Goal: Book appointment/travel/reservation

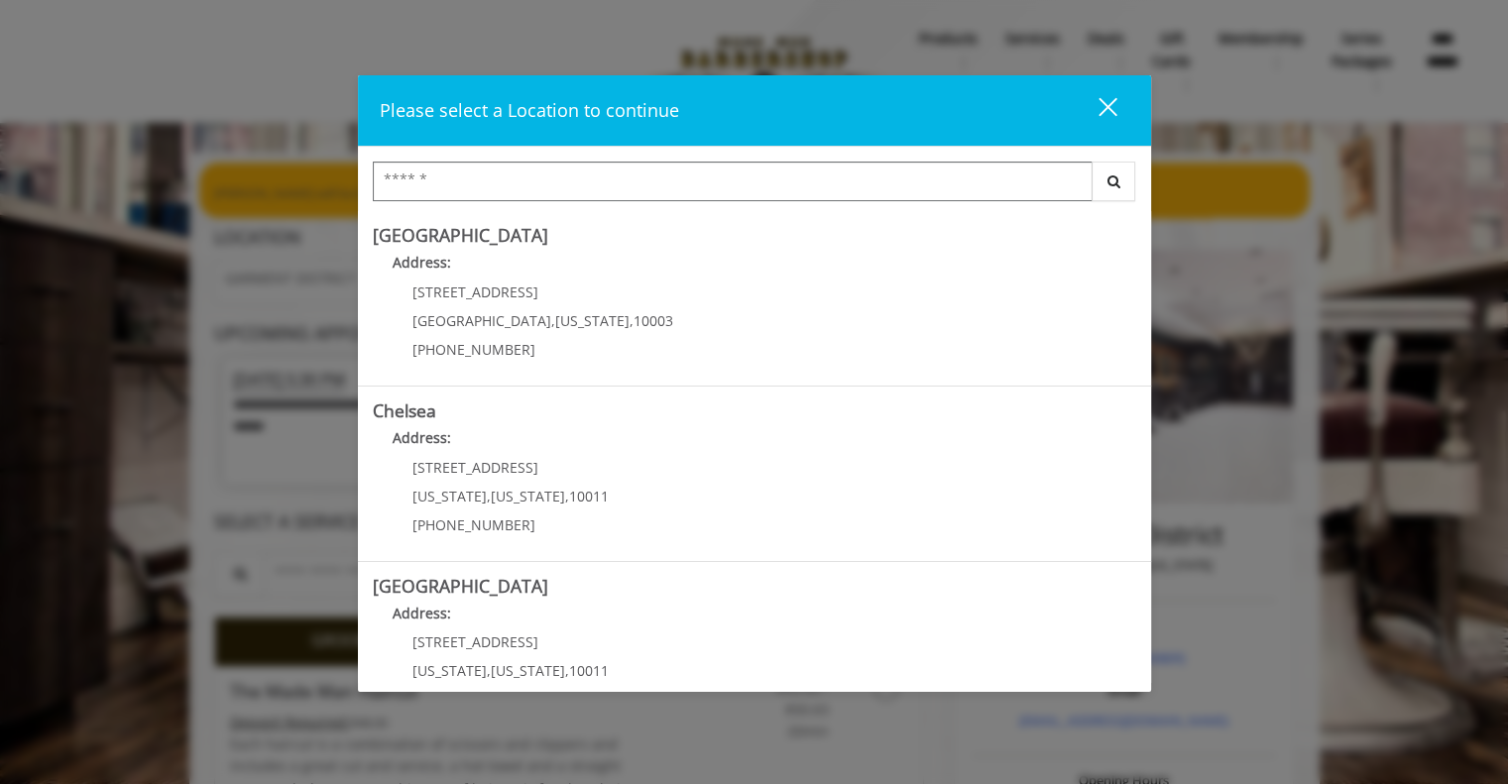
scroll to position [403, 0]
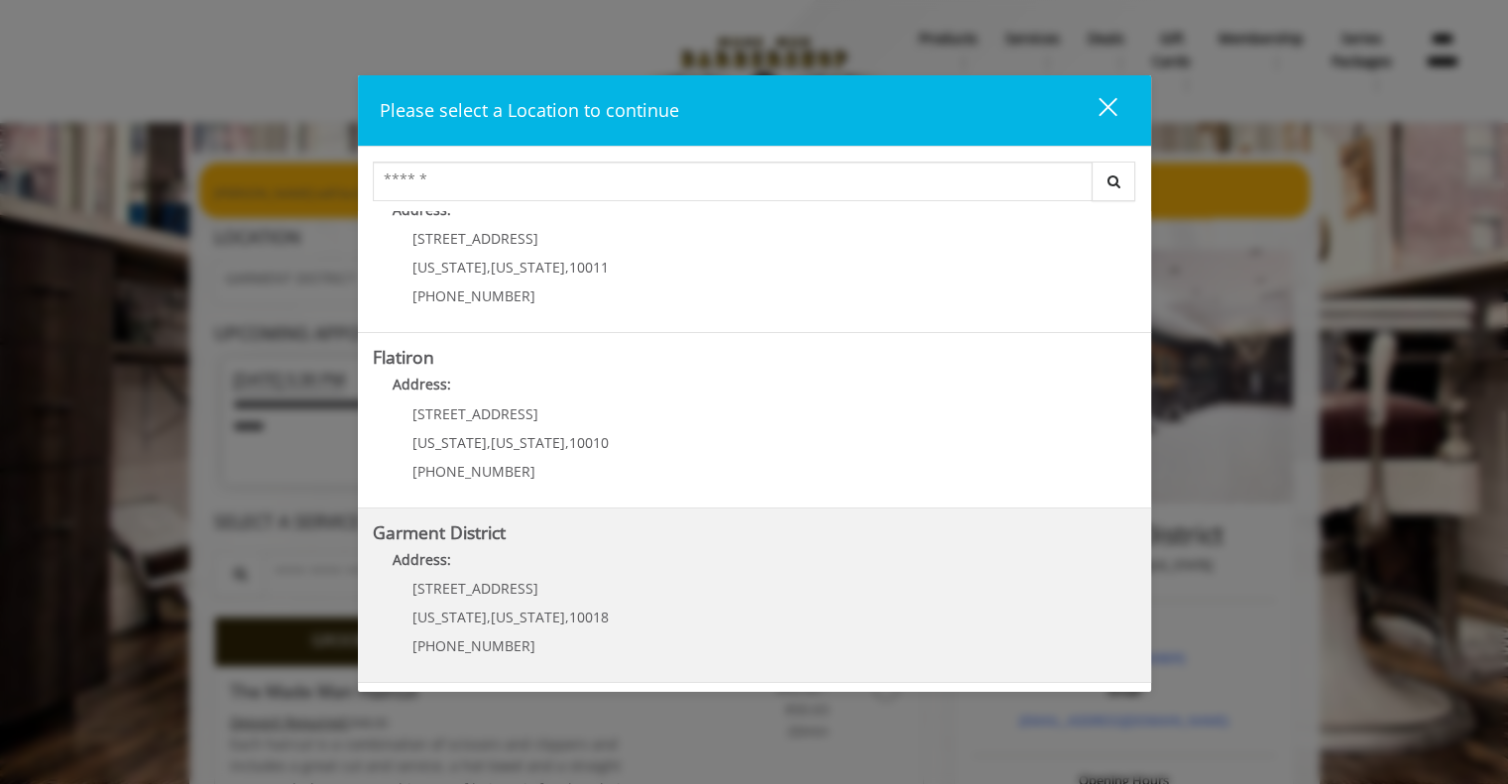
click at [608, 622] on District "Garment District Address: 1400 Broadway New York , New York , 10018 (212) 997-4…" at bounding box center [754, 595] width 763 height 145
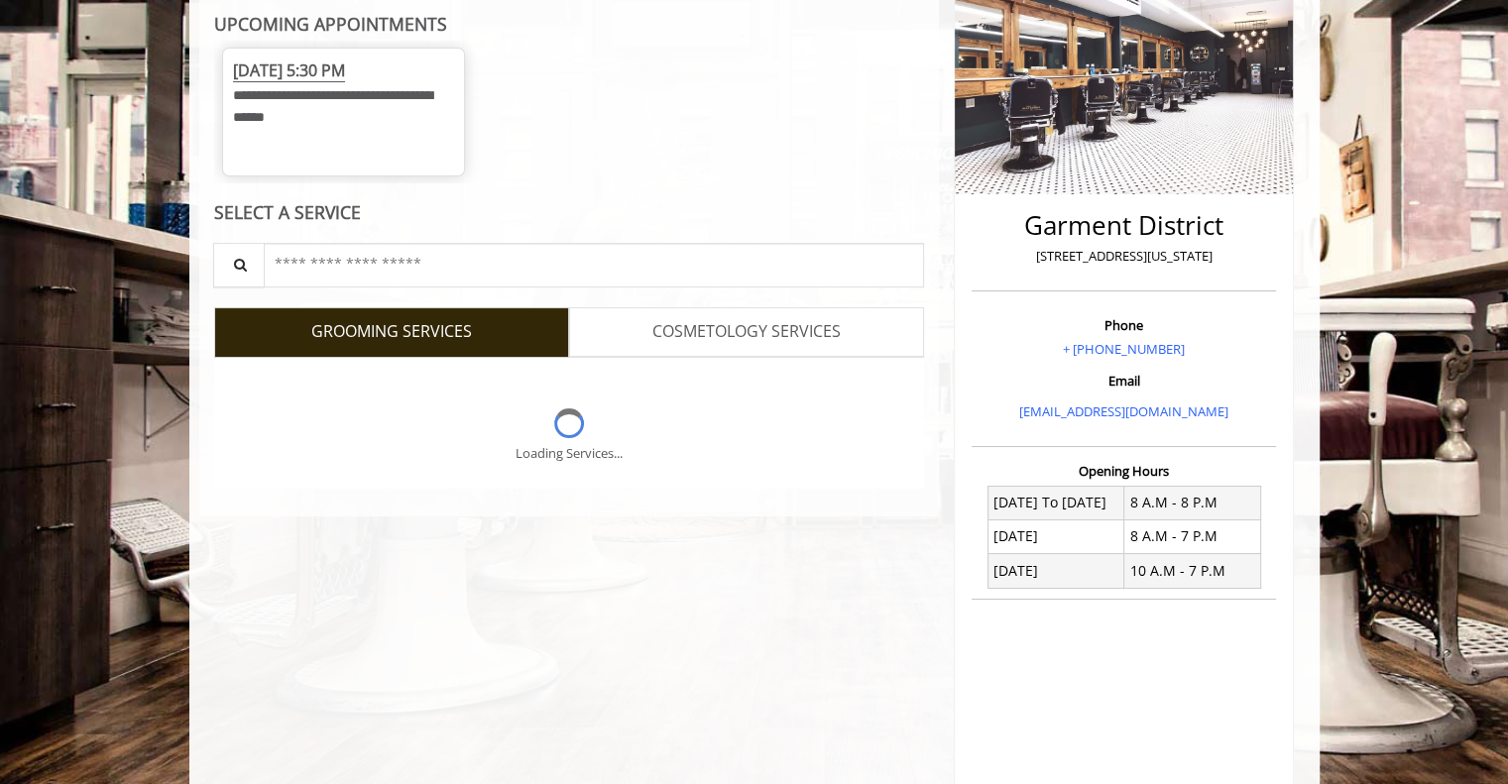
scroll to position [498, 0]
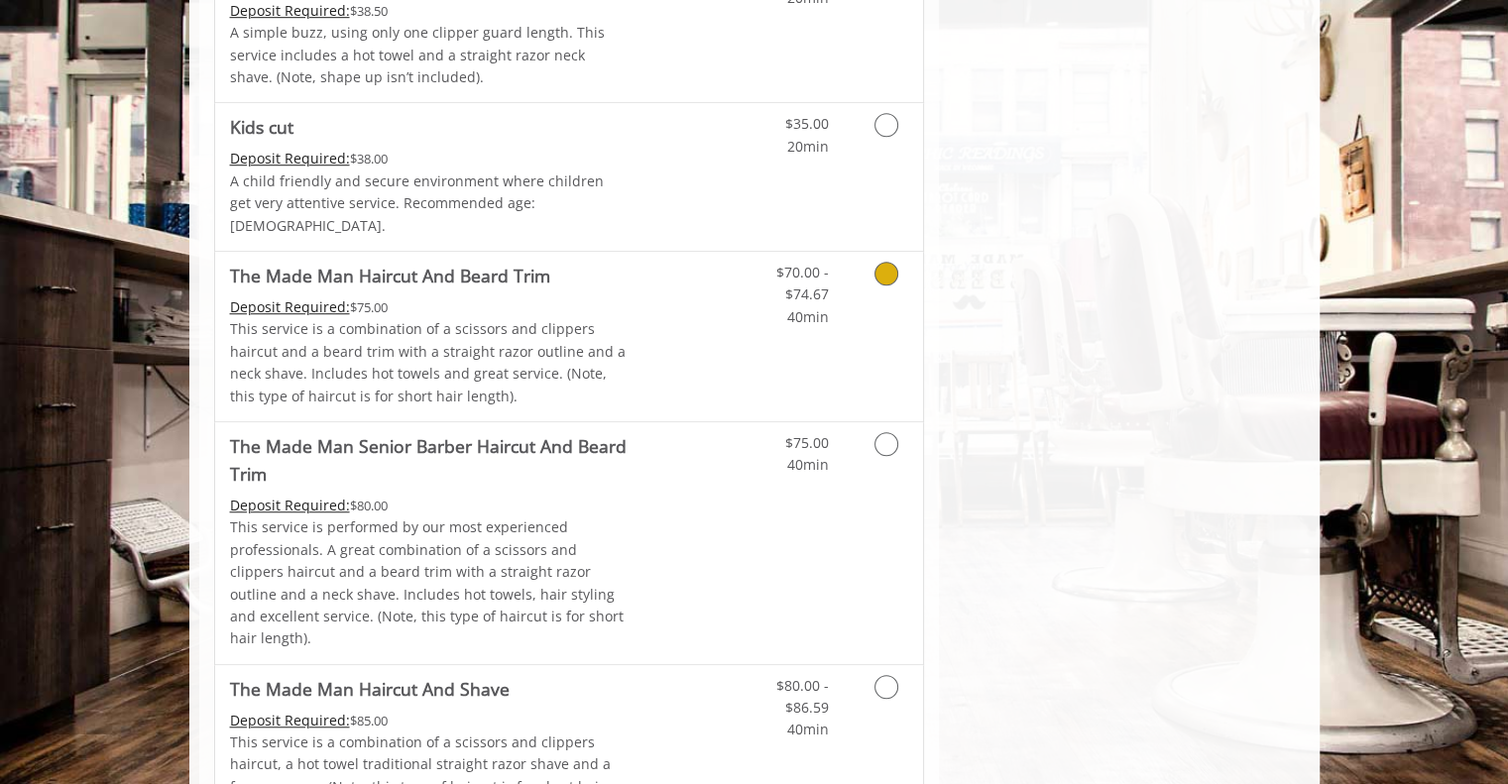
click at [857, 268] on link "Grooming services" at bounding box center [882, 290] width 51 height 76
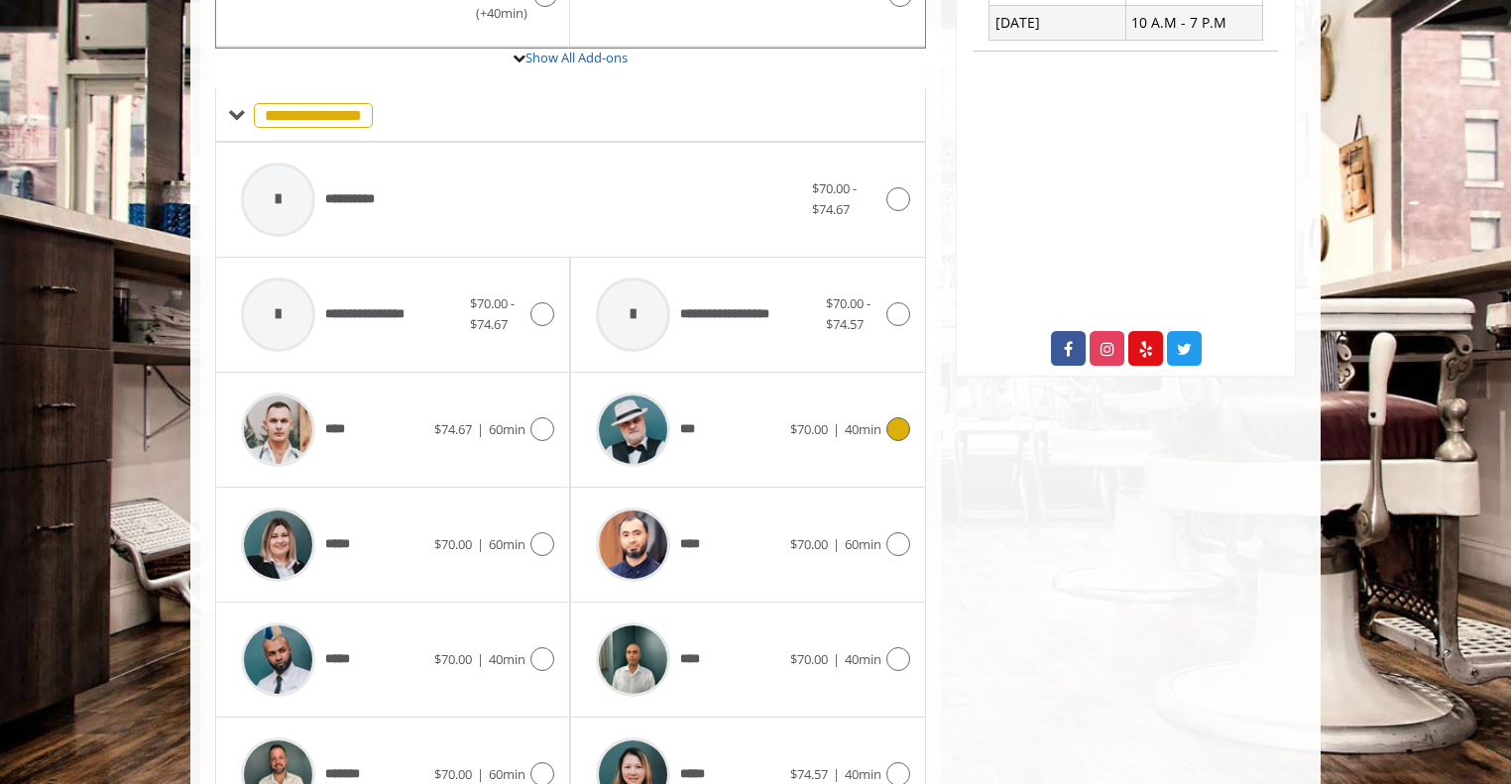
scroll to position [1019, 0]
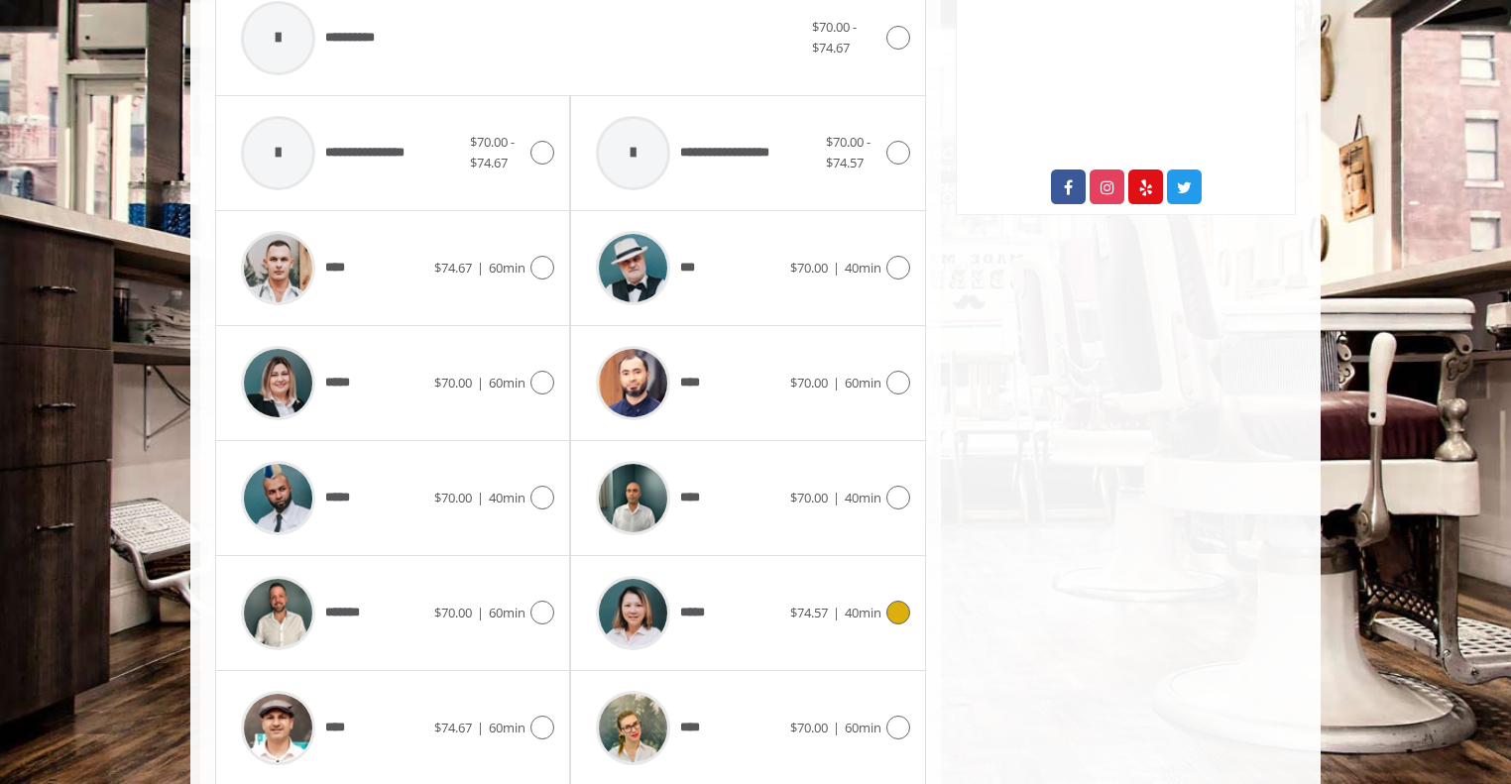
click at [852, 619] on div "$74.57 | 40min" at bounding box center [850, 613] width 120 height 24
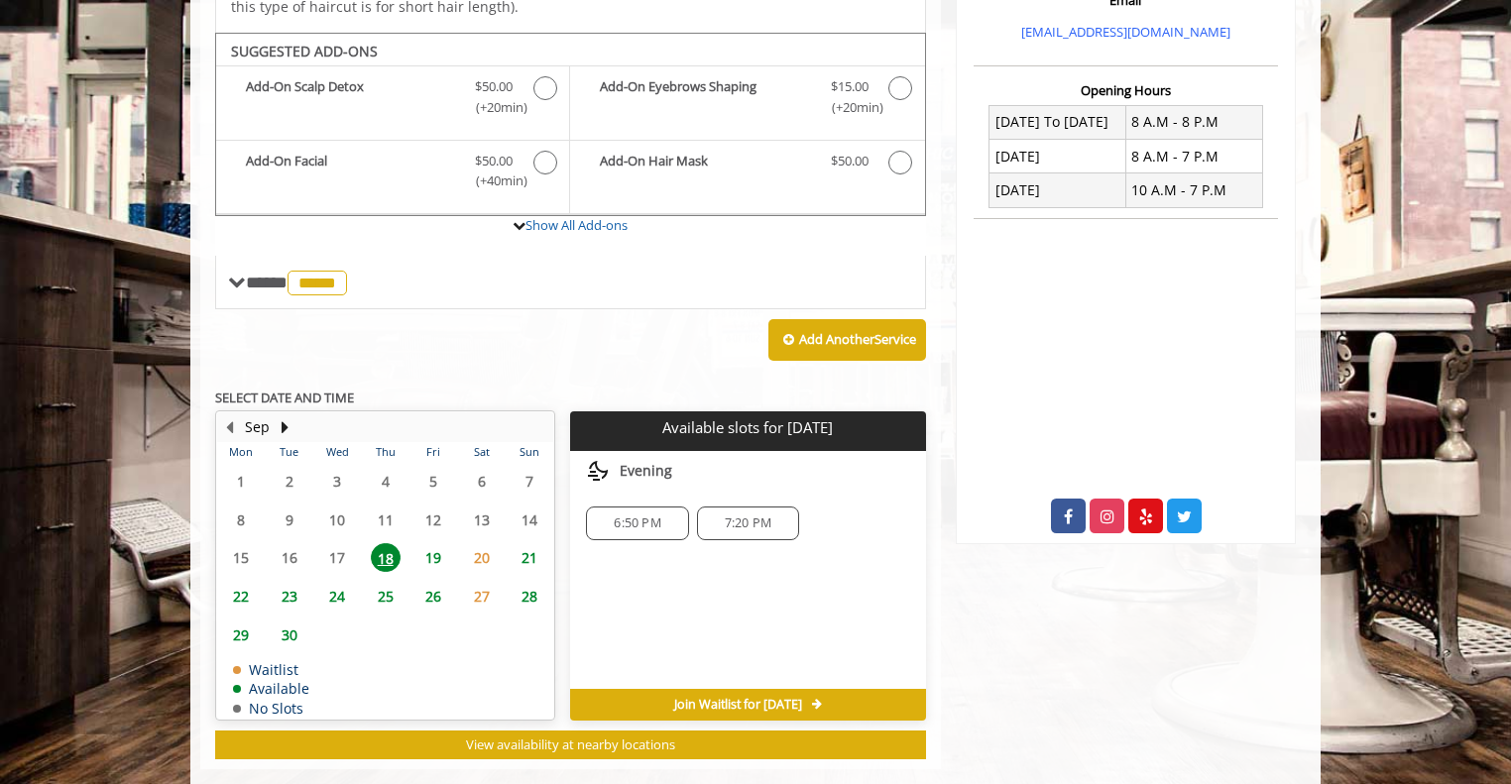
scroll to position [721, 0]
